Goal: Task Accomplishment & Management: Manage account settings

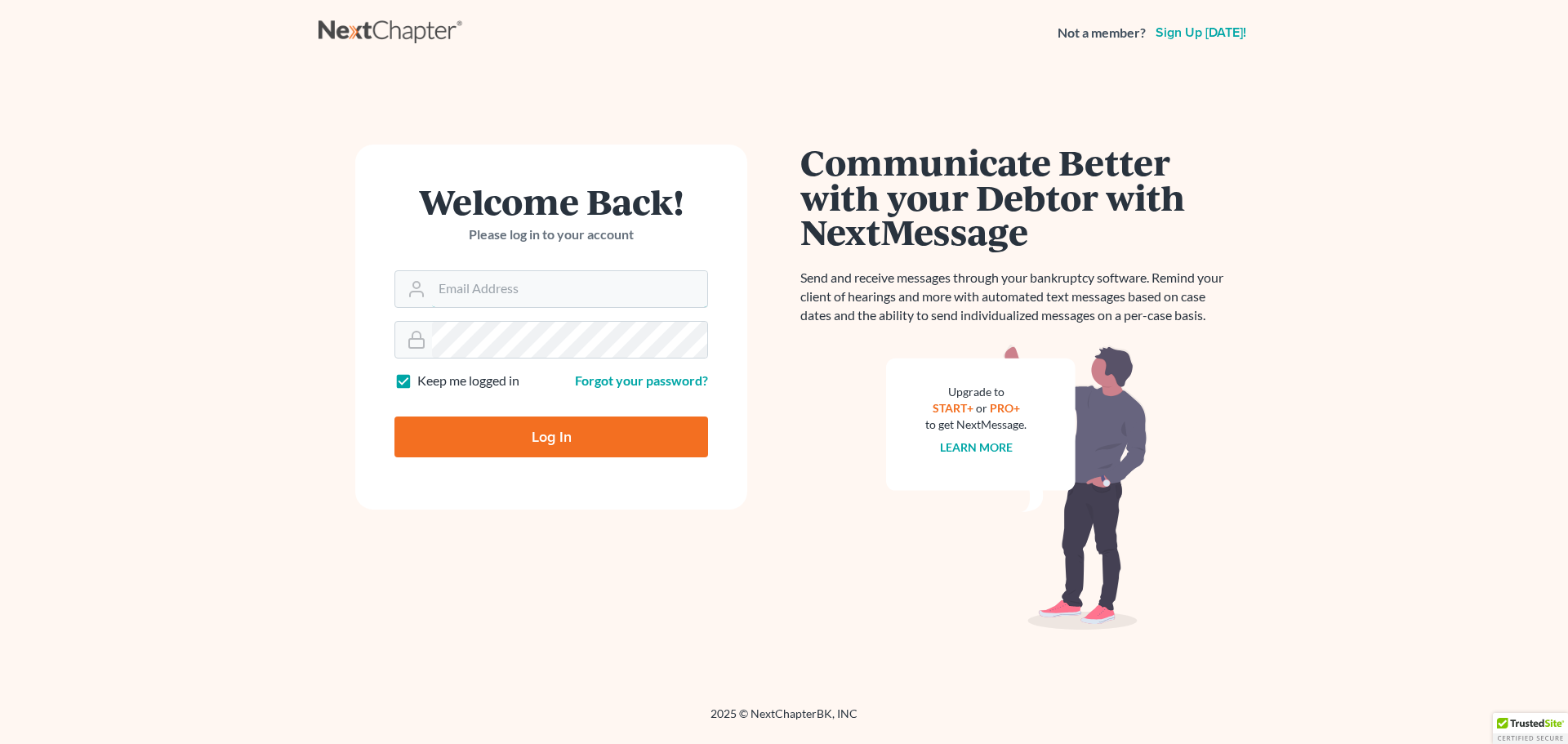
type input "[EMAIL_ADDRESS][DOMAIN_NAME]"
click at [496, 442] on input "Log In" at bounding box center [550, 437] width 313 height 41
type input "Thinking..."
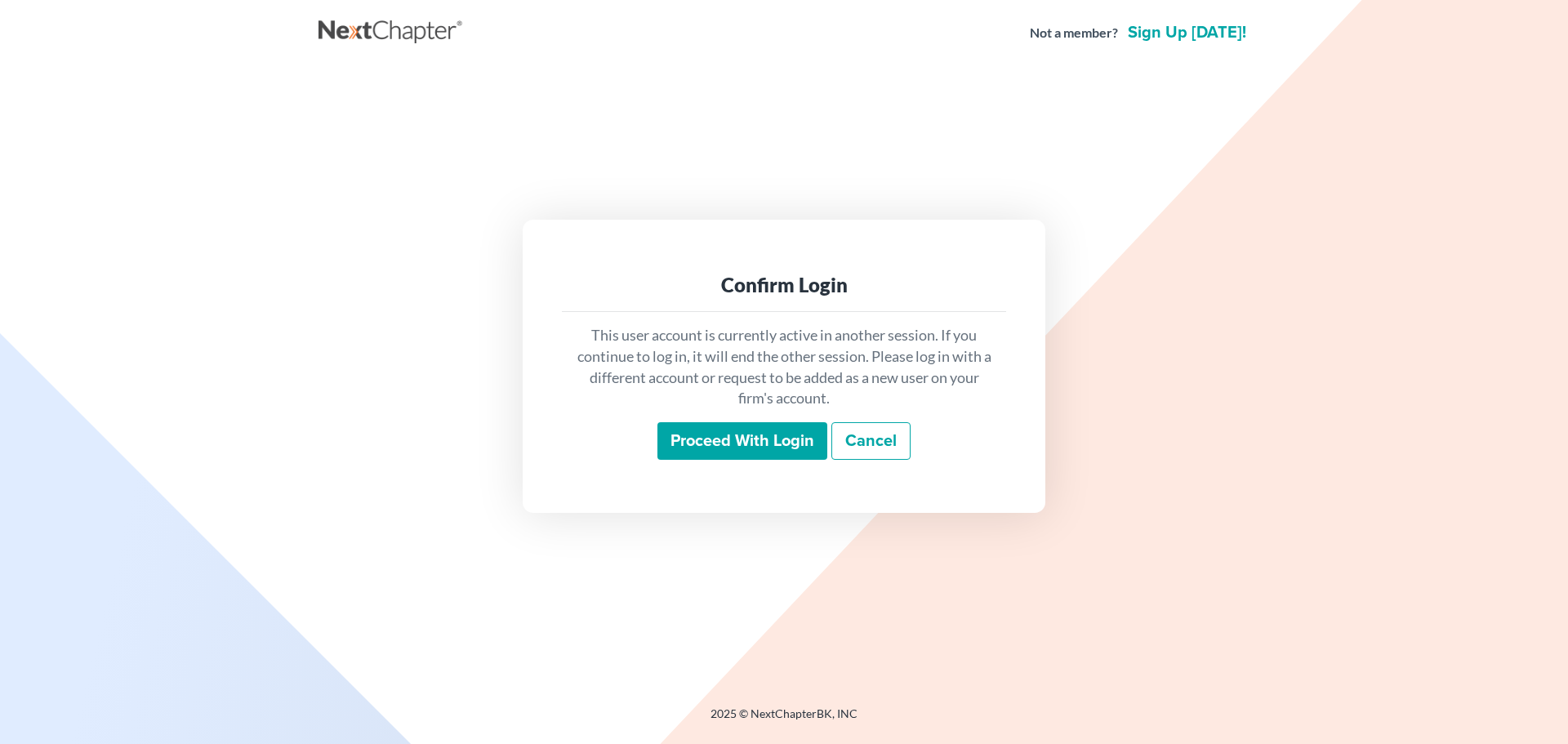
click at [723, 447] on input "Proceed with login" at bounding box center [742, 441] width 170 height 37
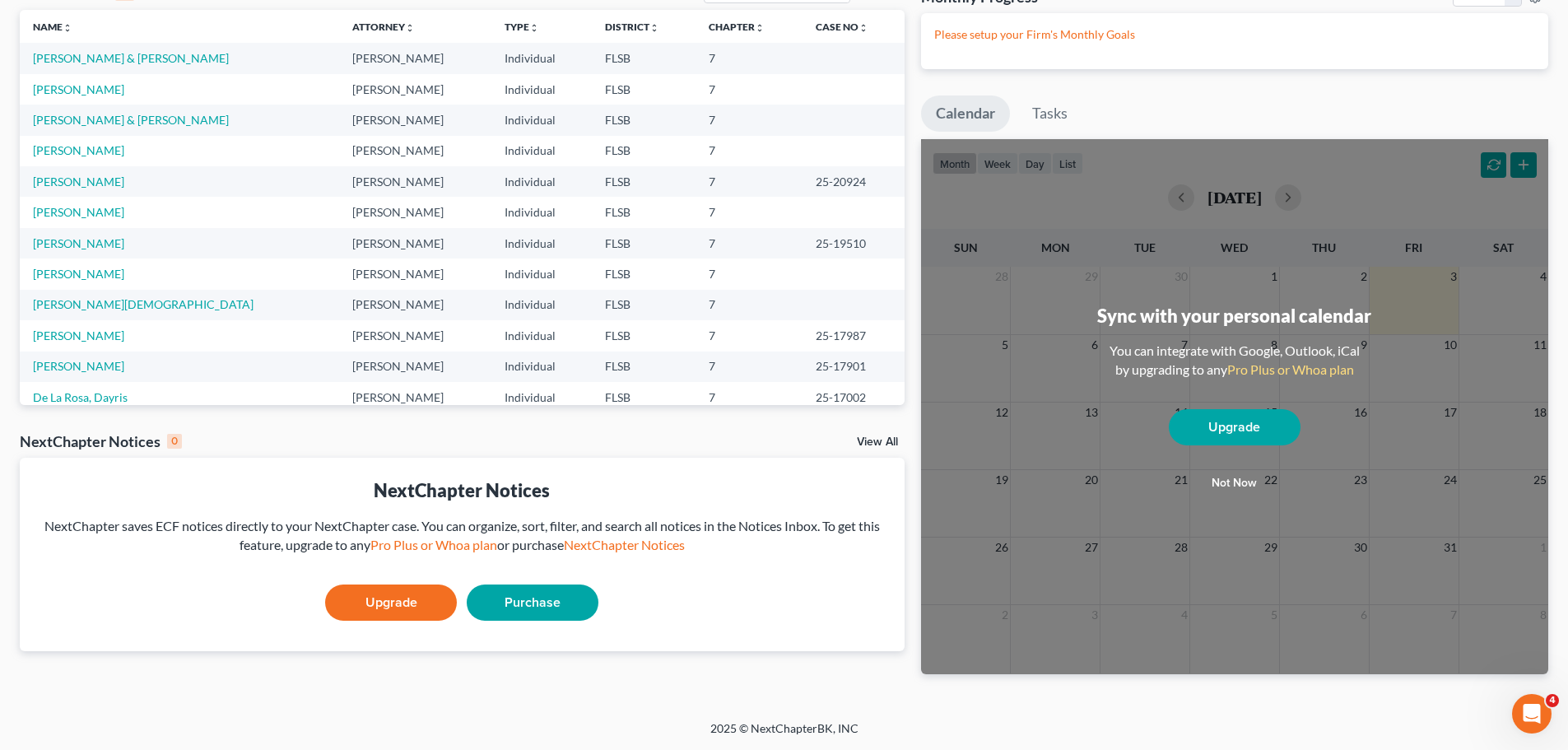
scroll to position [27, 0]
